Goal: Information Seeking & Learning: Learn about a topic

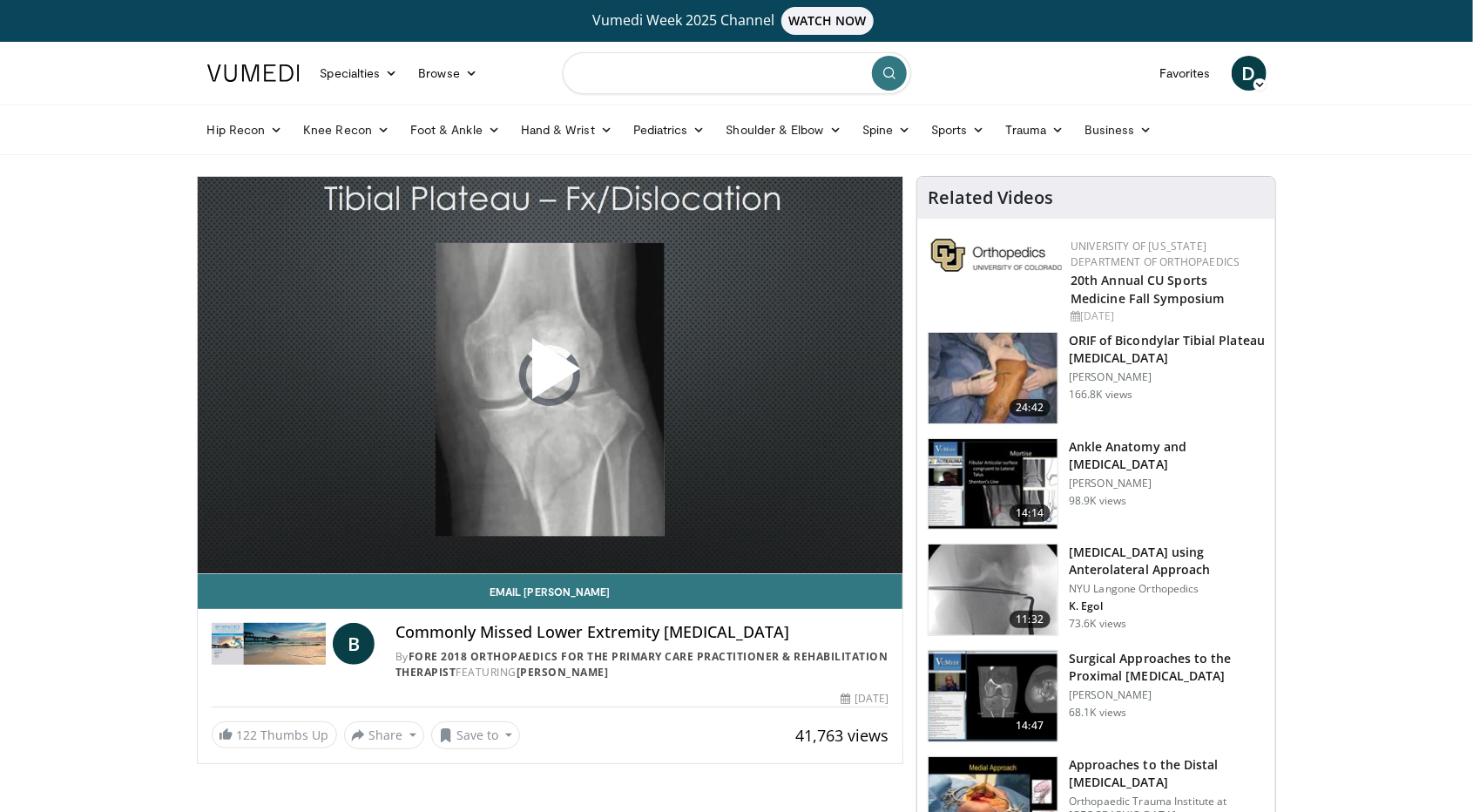
click at [764, 72] on input "Search topics, interventions" at bounding box center [737, 72] width 349 height 42
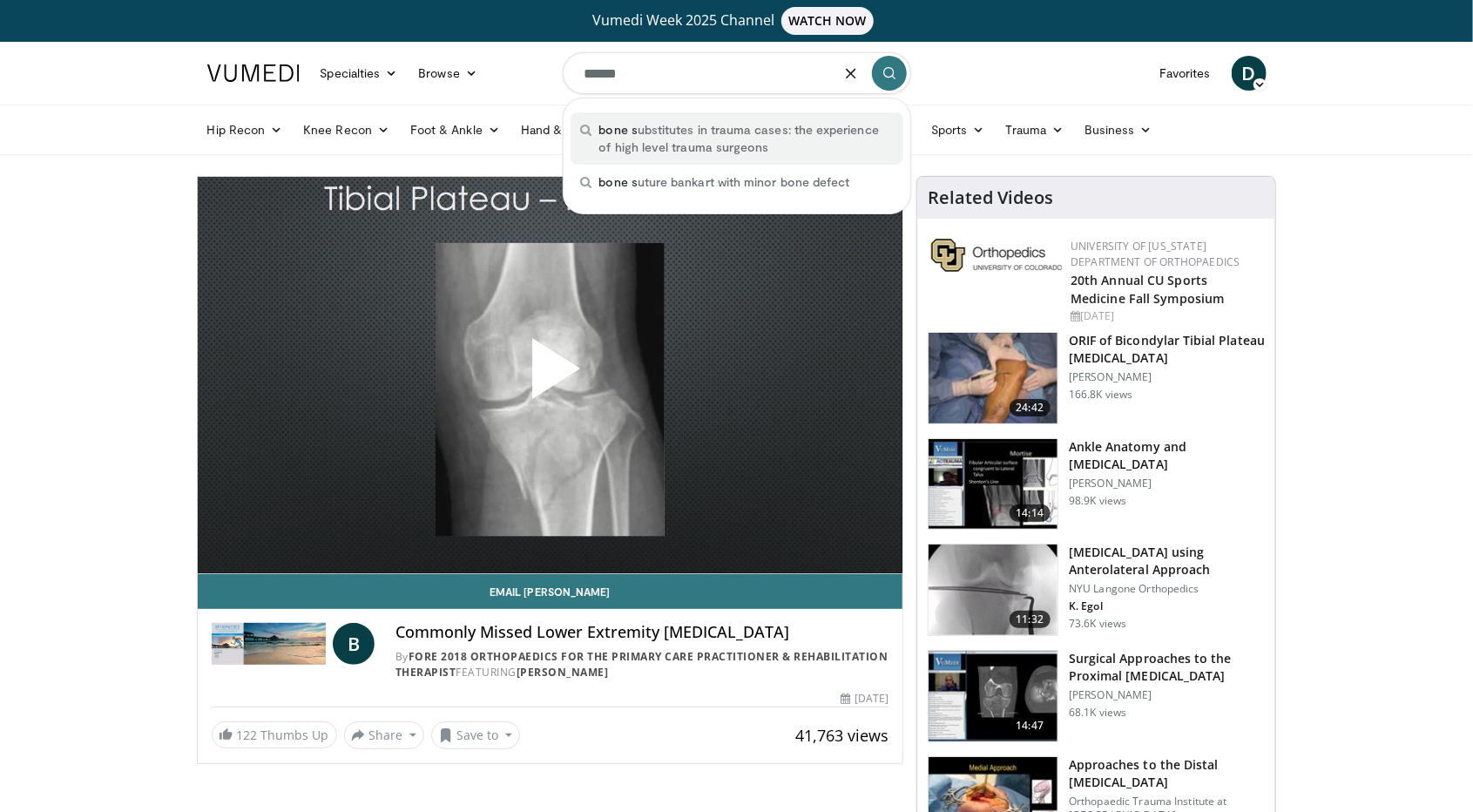
click at [689, 138] on span "bone s ubstitutes in trauma cases: the experience of high level trauma surgeons" at bounding box center [746, 138] width 294 height 34
type input "**********"
